Goal: Task Accomplishment & Management: Manage account settings

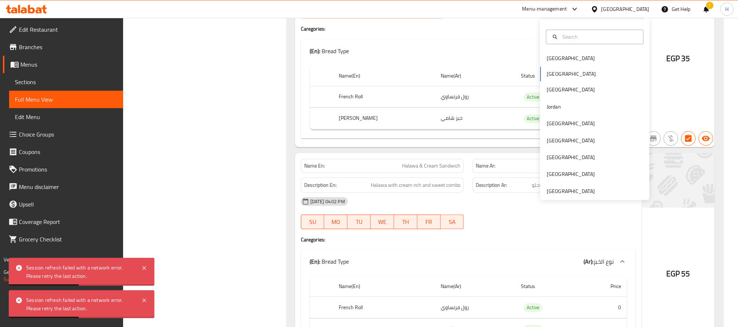
scroll to position [14310, 0]
click at [552, 189] on div "[GEOGRAPHIC_DATA]" at bounding box center [571, 191] width 48 height 8
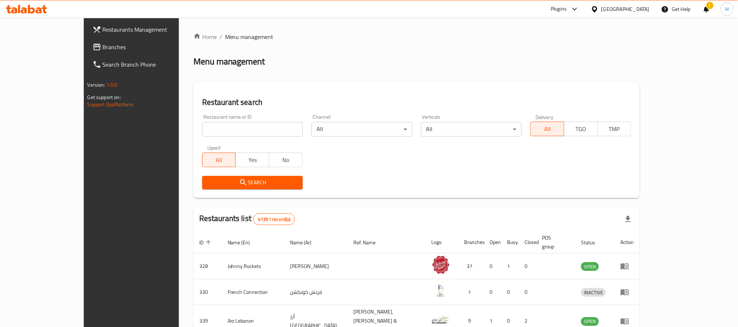
drag, startPoint x: 36, startPoint y: 47, endPoint x: 50, endPoint y: 60, distance: 19.6
click at [103, 47] on span "Branches" at bounding box center [152, 47] width 98 height 9
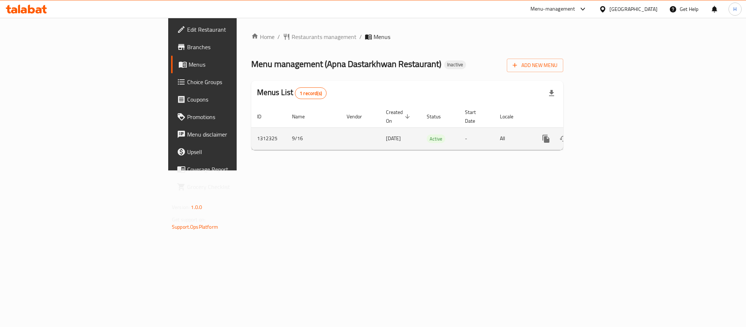
click at [603, 135] on icon "enhanced table" at bounding box center [598, 138] width 9 height 9
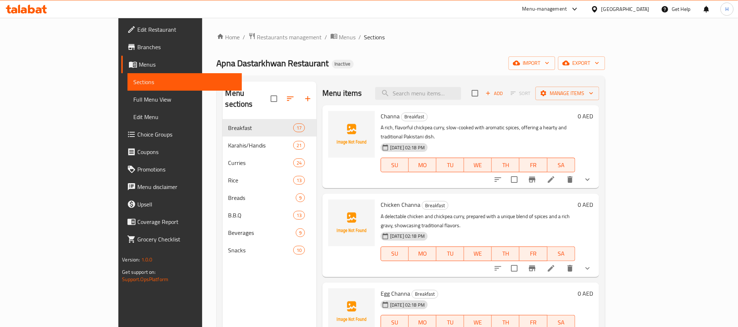
click at [133, 103] on span "Full Menu View" at bounding box center [184, 99] width 102 height 9
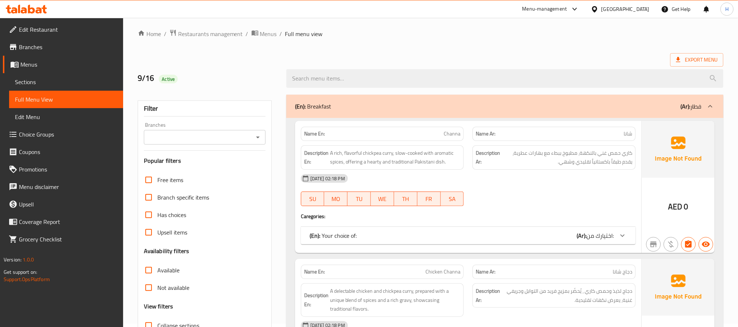
scroll to position [55, 0]
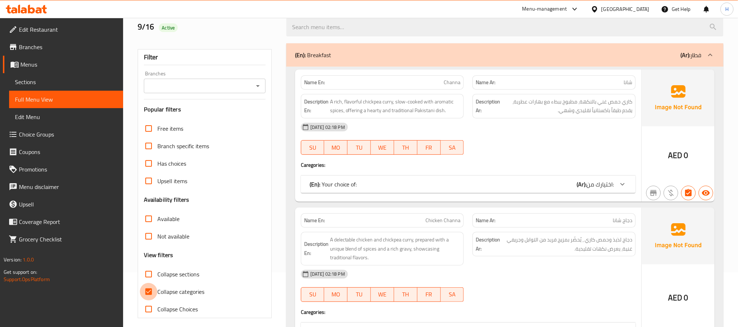
click at [146, 292] on input "Collapse categories" at bounding box center [148, 291] width 17 height 17
checkbox input "false"
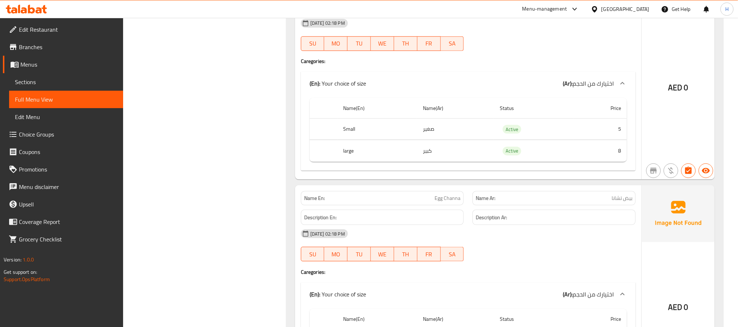
scroll to position [437, 0]
